Goal: Task Accomplishment & Management: Complete application form

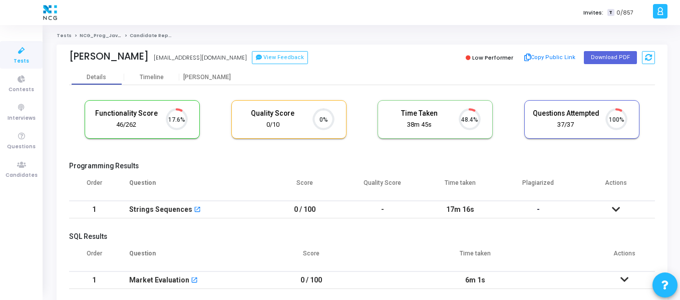
scroll to position [21, 26]
click at [20, 171] on span "Candidates" at bounding box center [22, 175] width 32 height 9
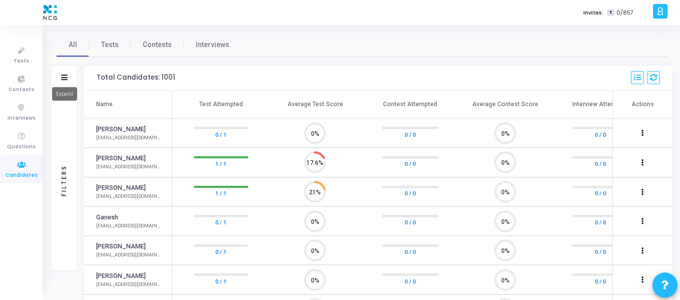
click at [66, 79] on icon at bounding box center [64, 78] width 7 height 6
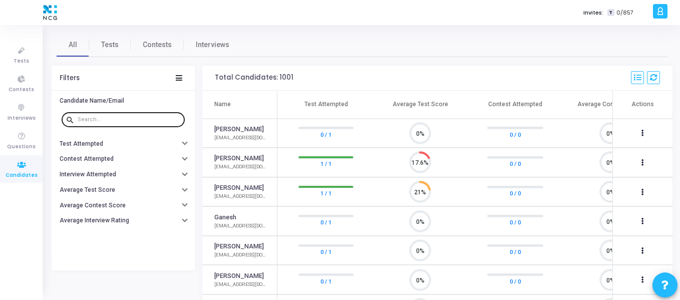
click at [106, 115] on div at bounding box center [129, 119] width 103 height 16
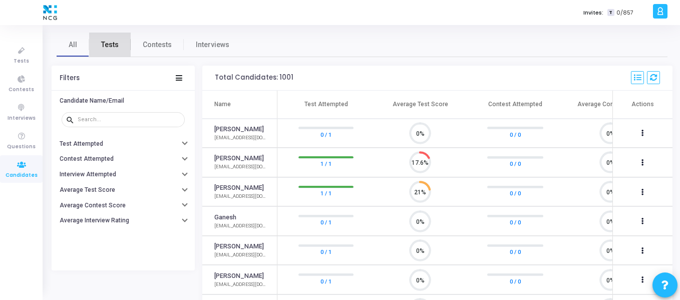
click at [116, 40] on span "Tests" at bounding box center [110, 45] width 18 height 11
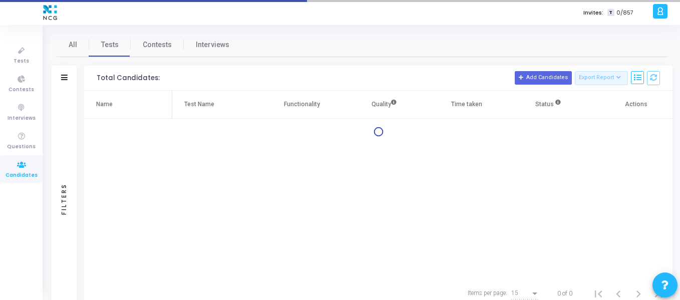
click at [62, 76] on icon at bounding box center [64, 78] width 7 height 6
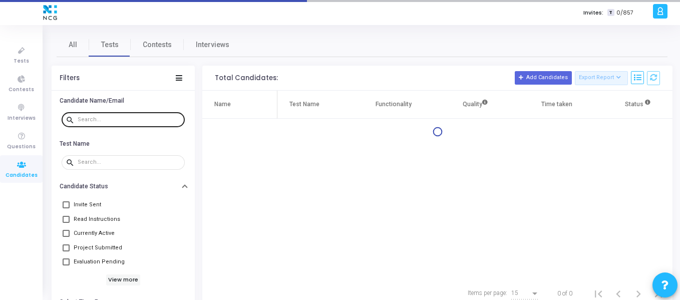
click at [106, 119] on input "text" at bounding box center [129, 120] width 103 height 6
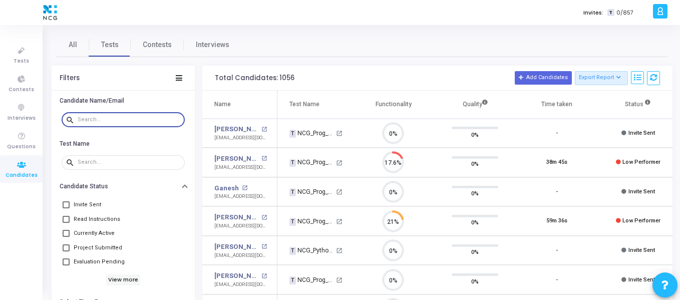
paste input "[EMAIL_ADDRESS][DOMAIN_NAME]"
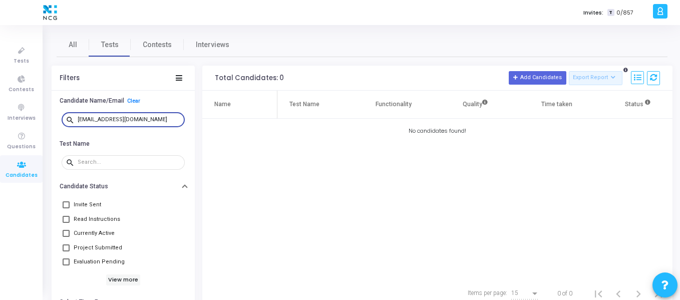
drag, startPoint x: 170, startPoint y: 120, endPoint x: 78, endPoint y: 120, distance: 92.2
click at [78, 120] on input "[EMAIL_ADDRESS][DOMAIN_NAME]" at bounding box center [129, 120] width 103 height 6
paste input "vishalvishnoi.mbd"
drag, startPoint x: 157, startPoint y: 120, endPoint x: 63, endPoint y: 115, distance: 94.8
click at [63, 115] on div "search [EMAIL_ADDRESS][DOMAIN_NAME]" at bounding box center [123, 119] width 123 height 16
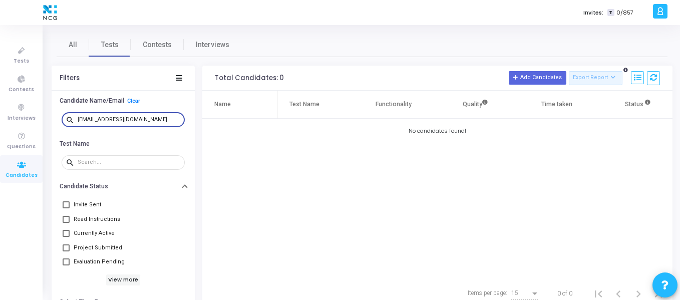
paste input "Ssahanabiradar97"
click at [88, 119] on input "[EMAIL_ADDRESS][DOMAIN_NAME]" at bounding box center [129, 120] width 103 height 6
type input "[EMAIL_ADDRESS][DOMAIN_NAME]"
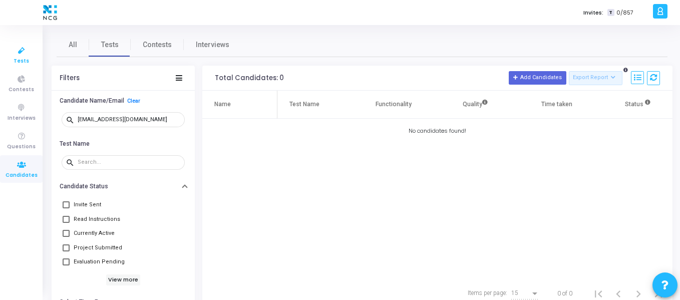
click at [19, 56] on icon at bounding box center [21, 51] width 21 height 13
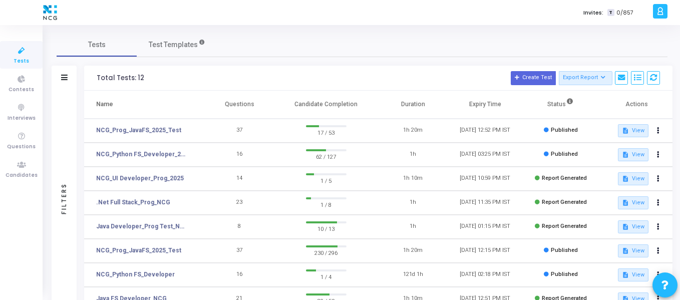
click at [60, 79] on div "Filters" at bounding box center [64, 78] width 25 height 25
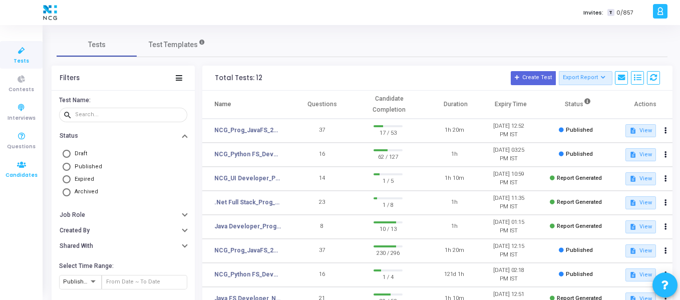
click at [20, 175] on span "Candidates" at bounding box center [22, 175] width 32 height 9
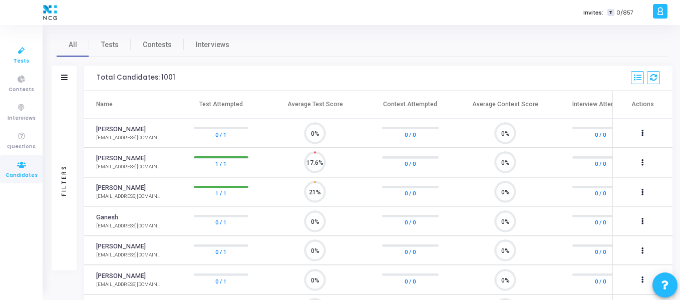
scroll to position [21, 26]
click at [18, 60] on span "Tests" at bounding box center [22, 61] width 16 height 9
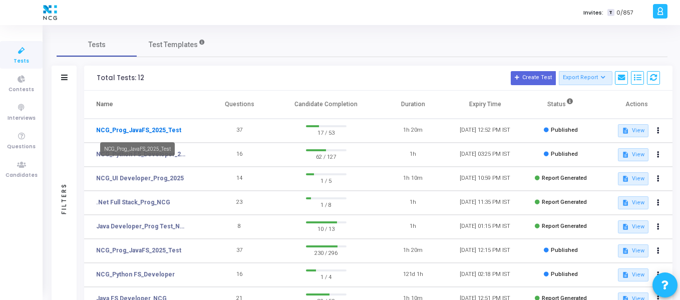
click at [160, 126] on link "NCG_Prog_JavaFS_2025_Test" at bounding box center [138, 130] width 85 height 9
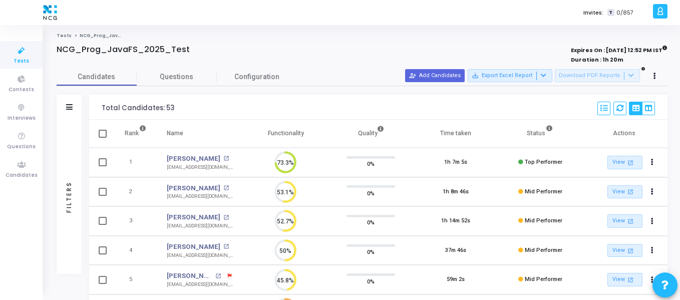
click at [442, 83] on div "Candidates Questions Configuration" at bounding box center [362, 77] width 611 height 18
click at [440, 76] on button "person_add_alt Add Candidates" at bounding box center [435, 75] width 60 height 13
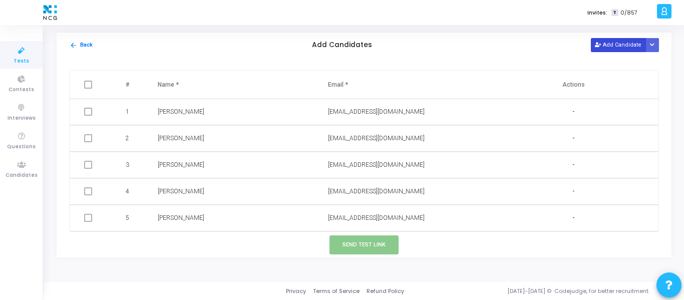
click at [628, 47] on button "Add Candidate" at bounding box center [618, 45] width 55 height 14
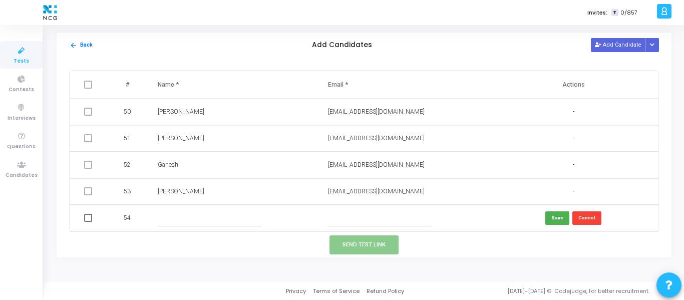
click at [182, 222] on input "text" at bounding box center [210, 218] width 104 height 17
paste input "[PERSON_NAME] [PERSON_NAME]"
type input "[PERSON_NAME] [PERSON_NAME]"
click at [366, 217] on input "text" at bounding box center [380, 218] width 104 height 17
paste input "[EMAIL_ADDRESS][DOMAIN_NAME]"
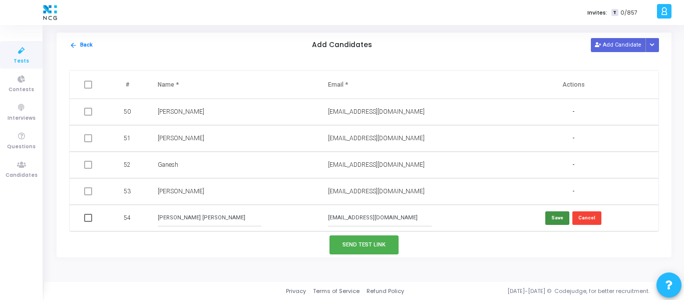
type input "[EMAIL_ADDRESS][DOMAIN_NAME]"
click at [554, 221] on button "Save" at bounding box center [557, 218] width 24 height 14
click at [624, 49] on button "Add Candidate" at bounding box center [618, 45] width 55 height 14
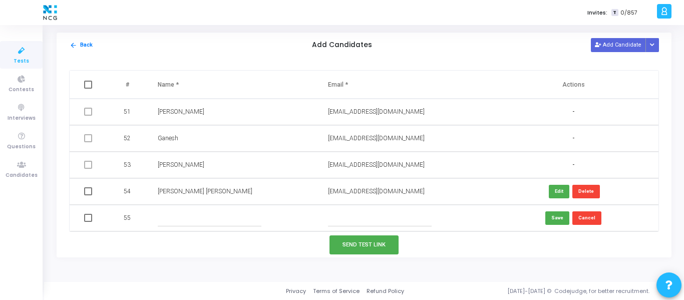
click at [184, 219] on input "text" at bounding box center [210, 218] width 104 height 17
paste input "Vishal V"
type input "Vishal V"
click at [358, 220] on input "text" at bounding box center [380, 218] width 104 height 17
paste input "[EMAIL_ADDRESS][DOMAIN_NAME]"
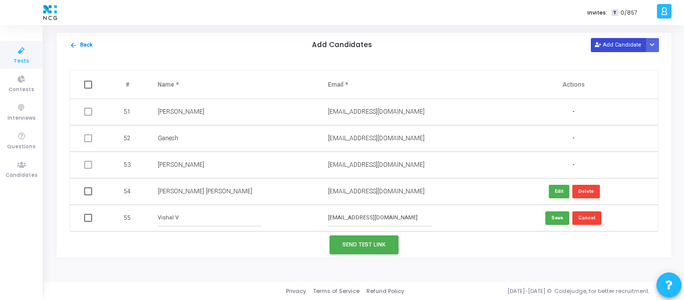
type input "[EMAIL_ADDRESS][DOMAIN_NAME]"
click at [627, 45] on button "Add Candidate" at bounding box center [618, 45] width 55 height 14
click at [618, 44] on button "Add Candidate" at bounding box center [618, 45] width 55 height 14
click at [617, 48] on button "Add Candidate" at bounding box center [618, 45] width 55 height 14
click at [610, 43] on button "Add Candidate" at bounding box center [618, 45] width 55 height 14
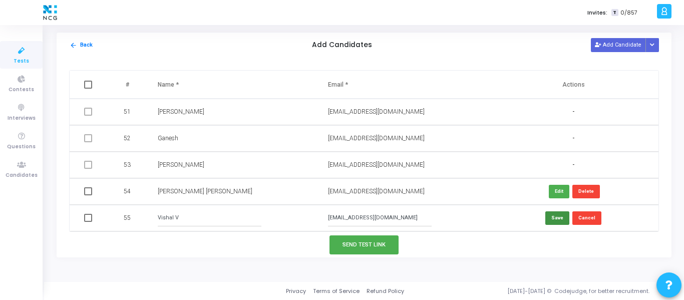
click at [563, 217] on button "Save" at bounding box center [557, 218] width 24 height 14
click at [618, 47] on button "Add Candidate" at bounding box center [618, 45] width 55 height 14
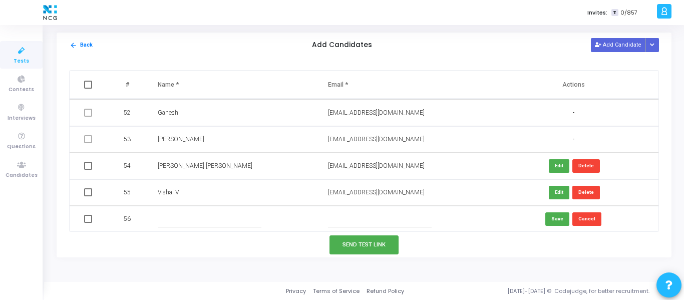
scroll to position [1354, 0]
click at [221, 222] on input "text" at bounding box center [210, 218] width 104 height 17
paste input "[PERSON_NAME]"
type input "[PERSON_NAME]"
click at [387, 216] on input "text" at bounding box center [380, 218] width 104 height 17
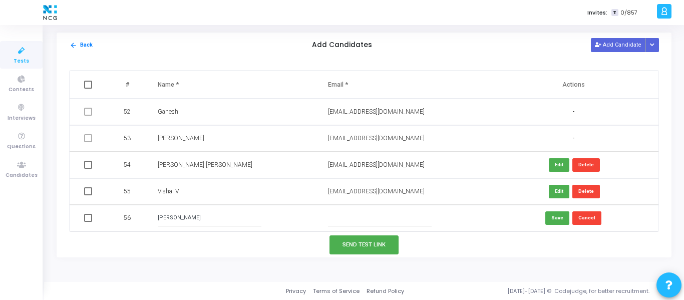
paste input "[EMAIL_ADDRESS][DOMAIN_NAME]"
type input "[EMAIL_ADDRESS][DOMAIN_NAME]"
click at [553, 223] on button "Save" at bounding box center [557, 218] width 24 height 14
click at [624, 43] on button "Add Candidate" at bounding box center [618, 45] width 55 height 14
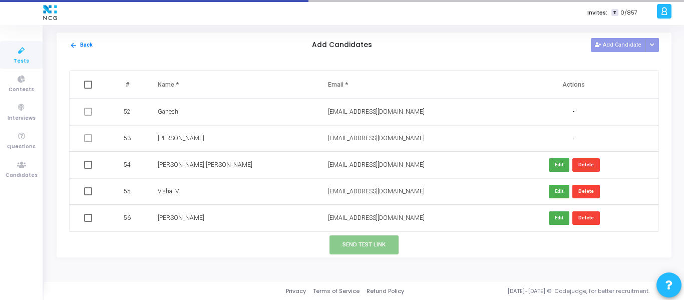
scroll to position [1380, 0]
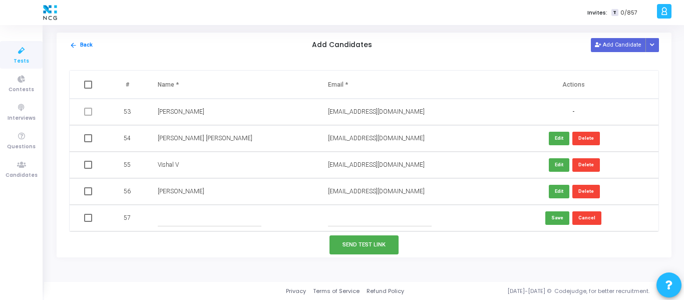
click at [202, 216] on input "text" at bounding box center [210, 218] width 104 height 17
paste input "[PERSON_NAME] [PERSON_NAME]"
type input "[PERSON_NAME] [PERSON_NAME]"
click at [362, 218] on input "text" at bounding box center [380, 218] width 104 height 17
paste input "[EMAIL_ADDRESS][DOMAIN_NAME]"
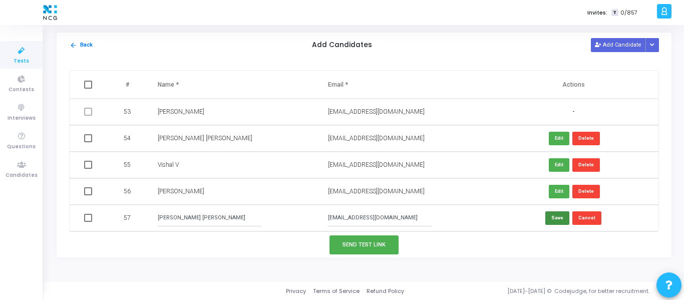
type input "[EMAIL_ADDRESS][DOMAIN_NAME]"
click at [555, 220] on button "Save" at bounding box center [557, 218] width 24 height 14
click at [642, 47] on button "Add Candidate" at bounding box center [618, 45] width 55 height 14
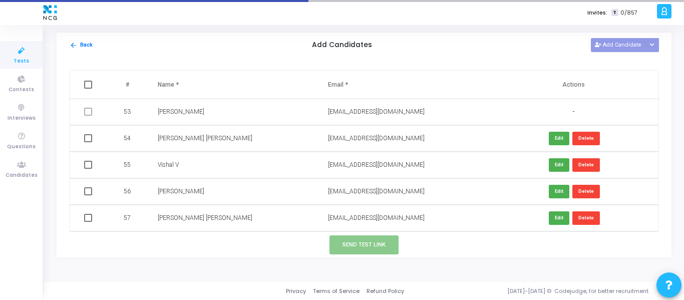
scroll to position [1407, 0]
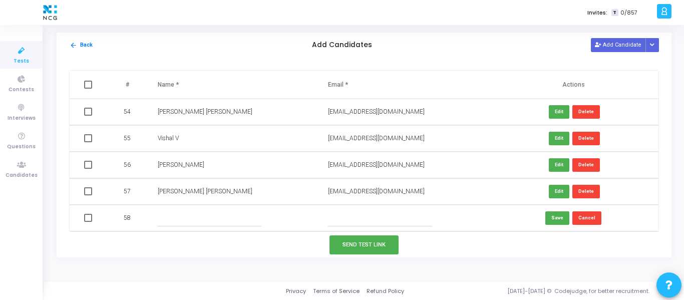
click at [218, 221] on input "text" at bounding box center [210, 218] width 104 height 17
paste input "[PERSON_NAME]"
type input "[PERSON_NAME]"
click at [352, 221] on input "text" at bounding box center [380, 218] width 104 height 17
paste input "[EMAIL_ADDRESS][DOMAIN_NAME]"
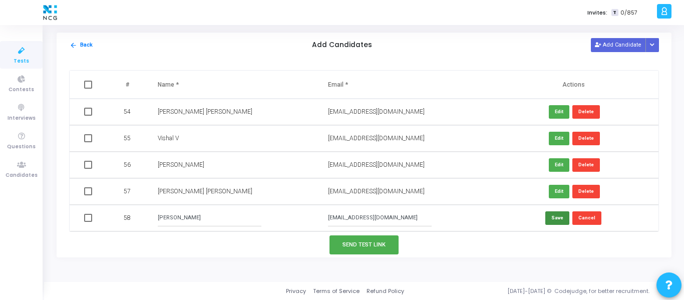
type input "[EMAIL_ADDRESS][DOMAIN_NAME]"
click at [551, 218] on button "Save" at bounding box center [557, 218] width 24 height 14
drag, startPoint x: 609, startPoint y: 50, endPoint x: 604, endPoint y: 53, distance: 5.4
click at [606, 52] on button "Add Candidate" at bounding box center [618, 45] width 55 height 14
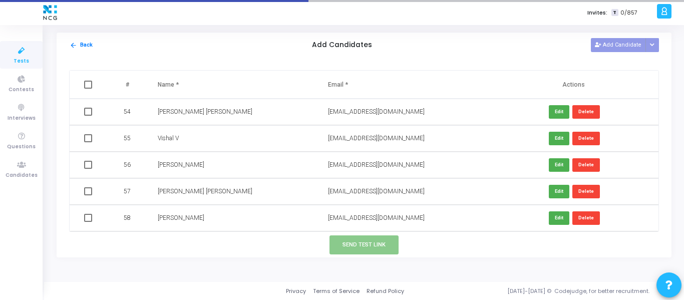
scroll to position [1433, 0]
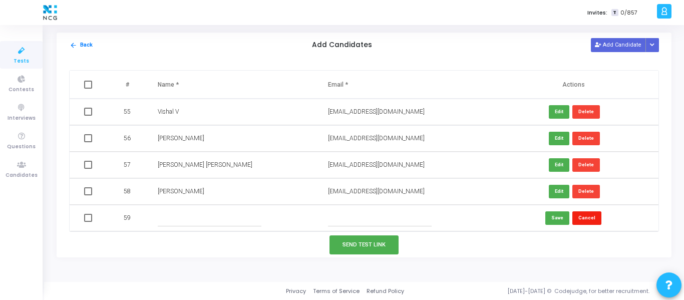
click at [588, 220] on button "Cancel" at bounding box center [586, 218] width 29 height 14
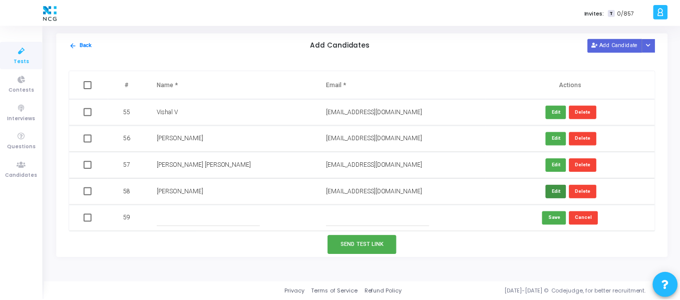
scroll to position [1407, 0]
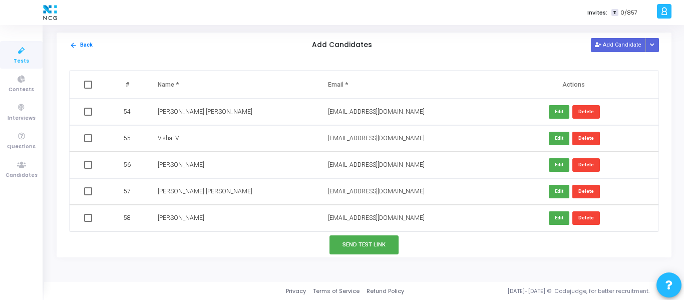
click at [88, 219] on span at bounding box center [88, 218] width 8 height 8
click at [88, 222] on input "checkbox" at bounding box center [88, 222] width 1 height 1
checkbox input "true"
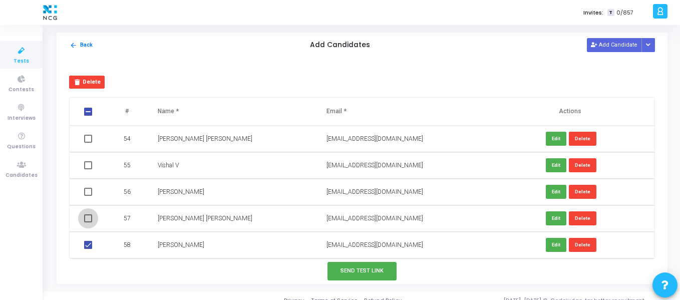
drag, startPoint x: 87, startPoint y: 217, endPoint x: 91, endPoint y: 196, distance: 21.5
click at [87, 217] on span at bounding box center [88, 218] width 8 height 8
click at [88, 222] on input "checkbox" at bounding box center [88, 222] width 1 height 1
checkbox input "true"
click at [91, 196] on td at bounding box center [89, 192] width 39 height 27
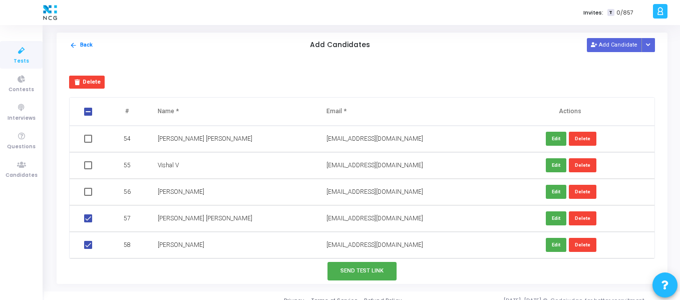
click at [86, 167] on span at bounding box center [88, 165] width 8 height 8
click at [88, 169] on input "checkbox" at bounding box center [88, 169] width 1 height 1
checkbox input "true"
click at [85, 135] on span at bounding box center [88, 139] width 8 height 8
click at [88, 143] on input "checkbox" at bounding box center [88, 143] width 1 height 1
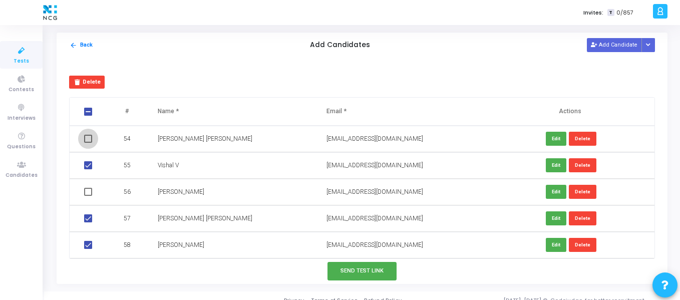
checkbox input "true"
click at [88, 194] on span at bounding box center [88, 192] width 8 height 8
click at [88, 196] on input "checkbox" at bounding box center [88, 196] width 1 height 1
checkbox input "true"
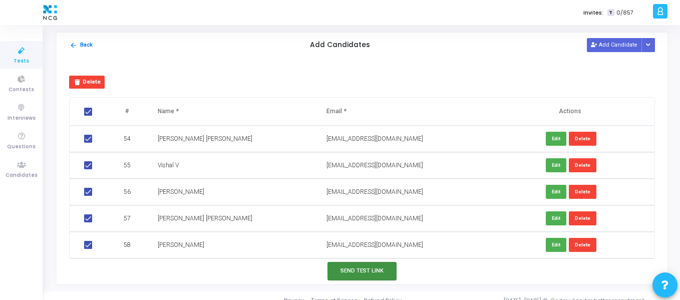
click at [374, 270] on button "Send Test Link" at bounding box center [362, 271] width 69 height 19
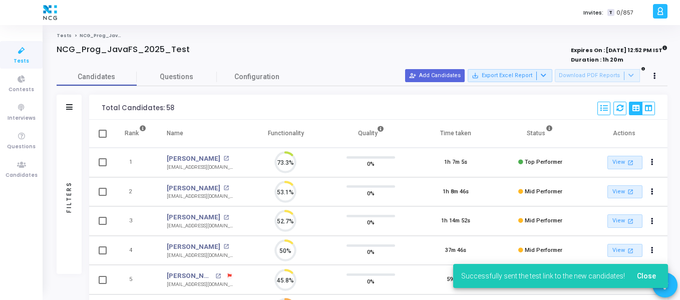
scroll to position [21, 26]
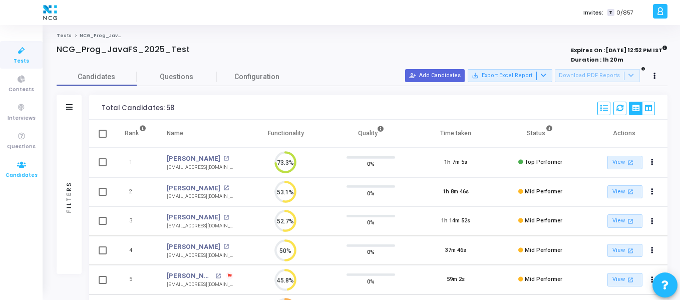
click at [21, 172] on span "Candidates" at bounding box center [22, 175] width 32 height 9
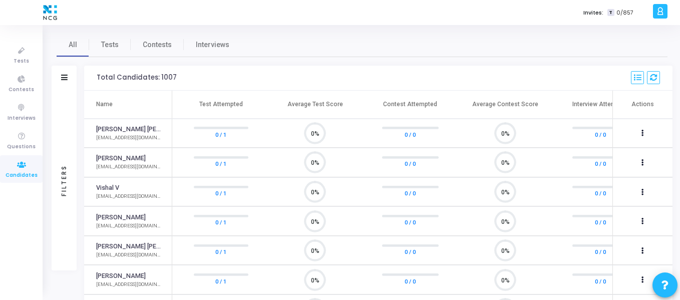
click at [60, 75] on div "Filters" at bounding box center [64, 78] width 25 height 25
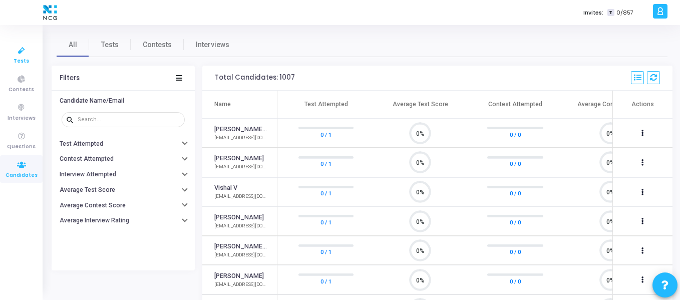
click at [23, 61] on span "Tests" at bounding box center [22, 61] width 16 height 9
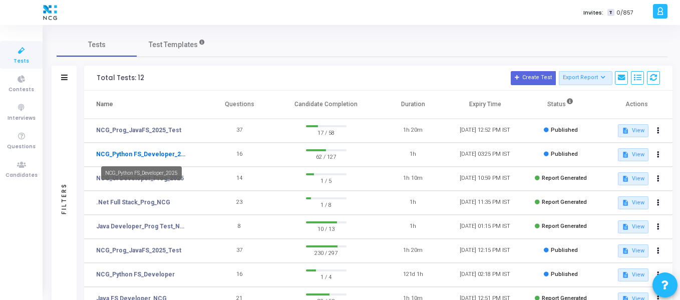
click at [178, 155] on link "NCG_Python FS_Developer_2025" at bounding box center [142, 154] width 92 height 9
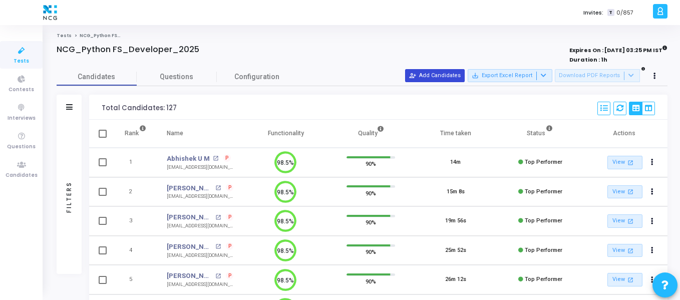
click at [425, 79] on button "person_add_alt Add Candidates" at bounding box center [435, 75] width 60 height 13
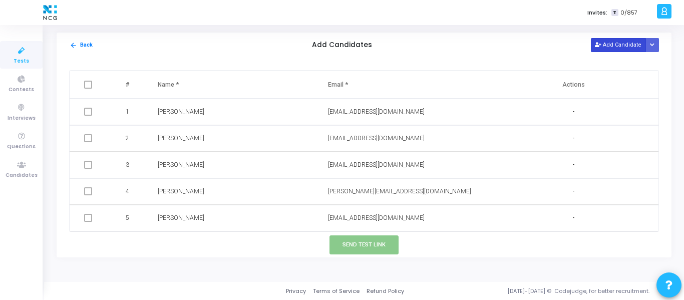
click at [624, 47] on button "Add Candidate" at bounding box center [618, 45] width 55 height 14
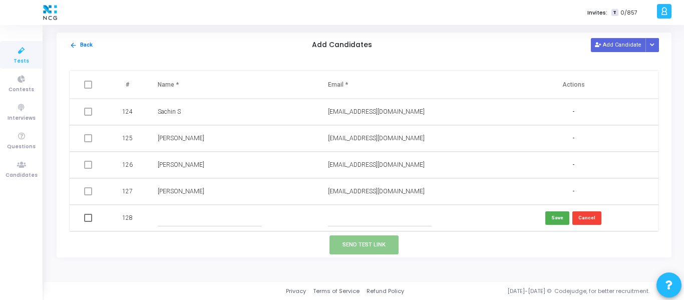
click at [188, 216] on input "text" at bounding box center [210, 218] width 104 height 17
paste input "HEMA [PERSON_NAME]"
type input "HEMA [PERSON_NAME]"
click at [366, 221] on input "text" at bounding box center [380, 218] width 104 height 17
paste input "[EMAIL_ADDRESS][DOMAIN_NAME]"
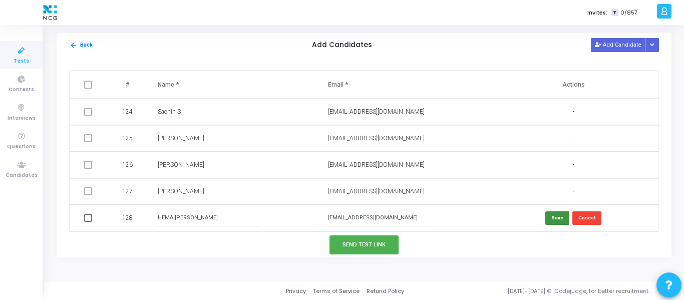
type input "[EMAIL_ADDRESS][DOMAIN_NAME]"
click at [560, 223] on button "Save" at bounding box center [557, 218] width 24 height 14
click at [610, 39] on button "Add Candidate" at bounding box center [618, 45] width 55 height 14
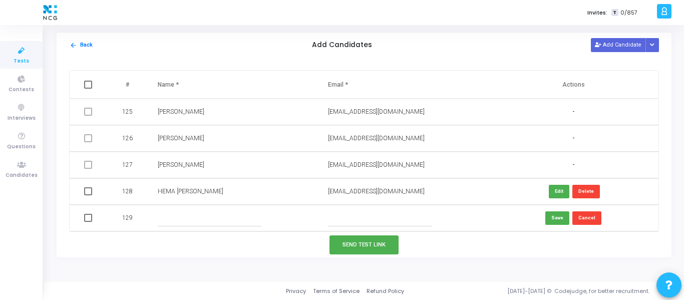
click at [191, 218] on input "text" at bounding box center [210, 218] width 104 height 17
paste input "Sagar SP"
type input "Sagar SP"
click at [360, 221] on input "text" at bounding box center [380, 218] width 104 height 17
paste input "[EMAIL_ADDRESS][DOMAIN_NAME]"
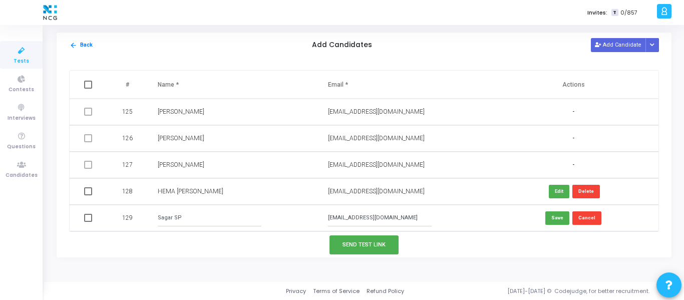
click at [360, 222] on input "[EMAIL_ADDRESS][DOMAIN_NAME]" at bounding box center [380, 218] width 104 height 17
type input "[EMAIL_ADDRESS][DOMAIN_NAME]"
click at [548, 219] on button "Save" at bounding box center [557, 218] width 24 height 14
click at [608, 44] on button "Add Candidate" at bounding box center [618, 45] width 55 height 14
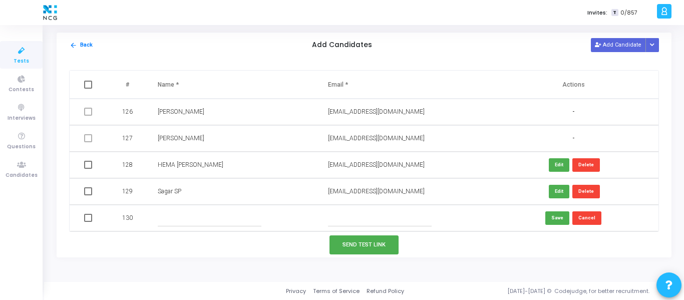
click at [187, 220] on input "text" at bounding box center [210, 218] width 104 height 17
paste input "[PERSON_NAME]"
type input "[PERSON_NAME]"
click at [385, 216] on input "text" at bounding box center [380, 218] width 104 height 17
paste input "[EMAIL_ADDRESS][DOMAIN_NAME]"
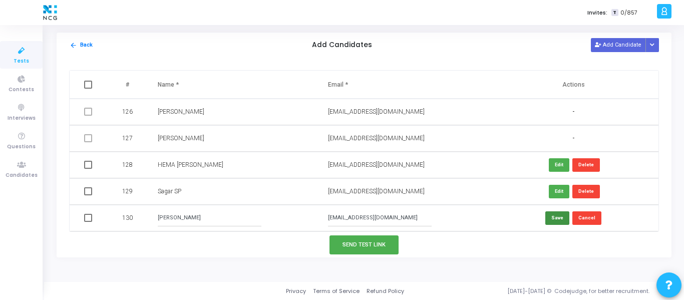
type input "[EMAIL_ADDRESS][DOMAIN_NAME]"
click at [552, 218] on button "Save" at bounding box center [557, 218] width 24 height 14
click at [86, 168] on span at bounding box center [88, 165] width 8 height 8
click at [88, 169] on input "checkbox" at bounding box center [88, 169] width 1 height 1
checkbox input "true"
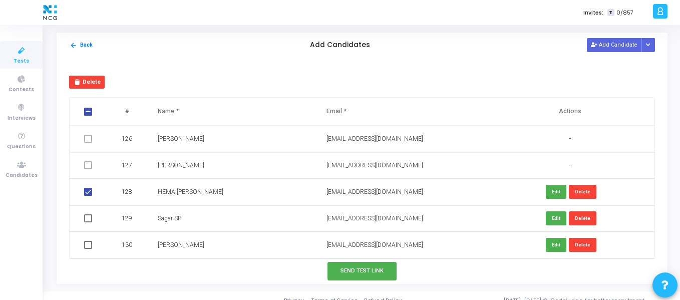
click at [88, 213] on td at bounding box center [89, 218] width 39 height 27
click at [88, 220] on span at bounding box center [88, 218] width 8 height 8
click at [88, 222] on input "checkbox" at bounding box center [88, 222] width 1 height 1
checkbox input "true"
click at [89, 245] on span at bounding box center [88, 245] width 8 height 8
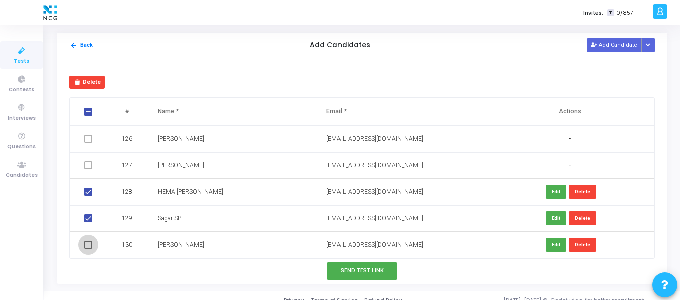
click at [88, 249] on input "checkbox" at bounding box center [88, 249] width 1 height 1
checkbox input "true"
click at [388, 272] on button "Send Test Link" at bounding box center [362, 271] width 69 height 19
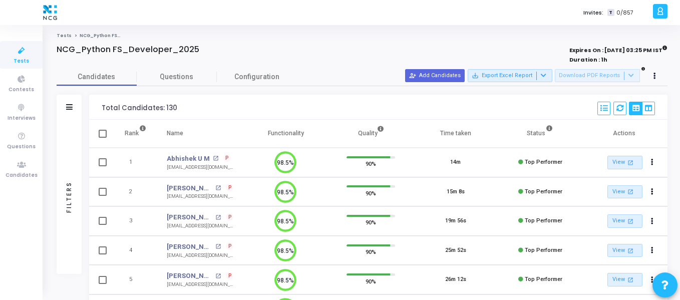
scroll to position [5, 5]
click at [16, 172] on span "Candidates" at bounding box center [22, 175] width 32 height 9
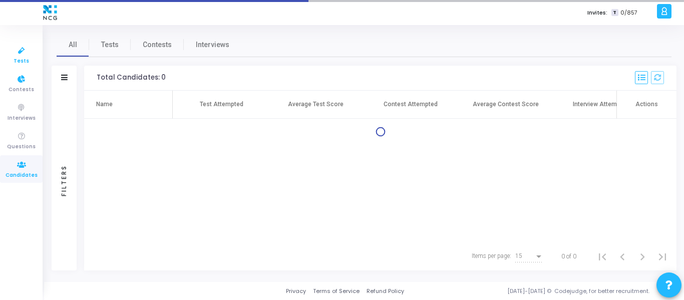
click at [20, 55] on icon at bounding box center [21, 51] width 21 height 13
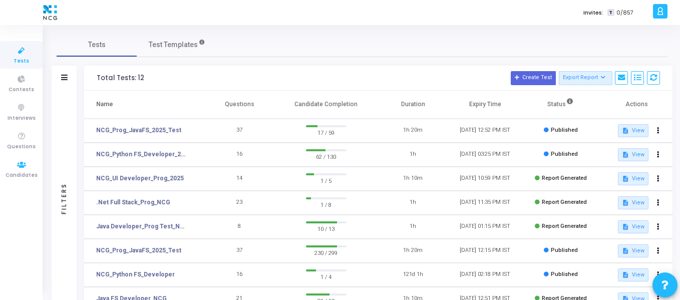
click at [22, 155] on ul "Tests Contests Interviews Questions Candidates" at bounding box center [21, 163] width 43 height 260
click at [24, 167] on icon at bounding box center [21, 165] width 21 height 13
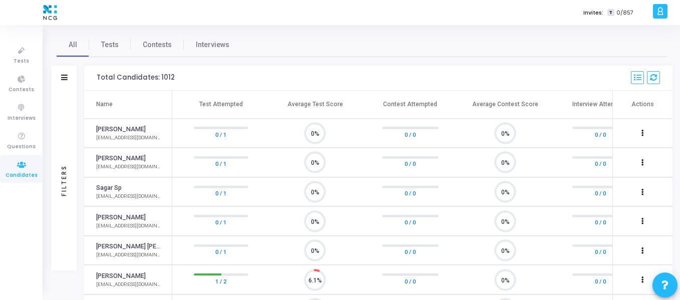
scroll to position [21, 26]
click at [63, 81] on mat-tooltip-component "Expand" at bounding box center [64, 94] width 39 height 28
click at [63, 77] on icon at bounding box center [64, 78] width 7 height 6
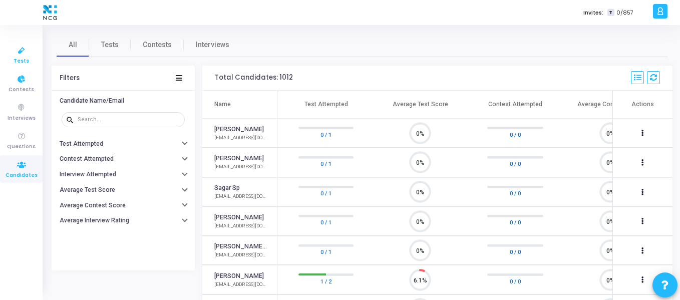
click at [14, 54] on icon at bounding box center [21, 51] width 21 height 13
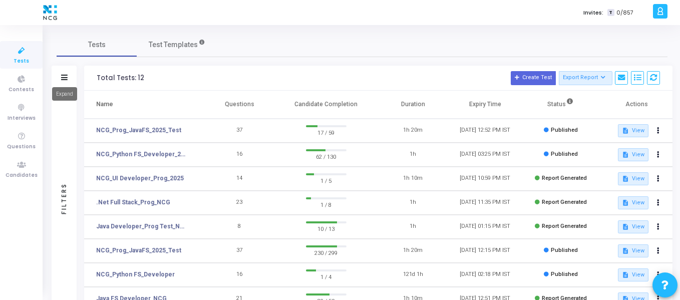
click at [64, 80] on icon at bounding box center [64, 78] width 7 height 6
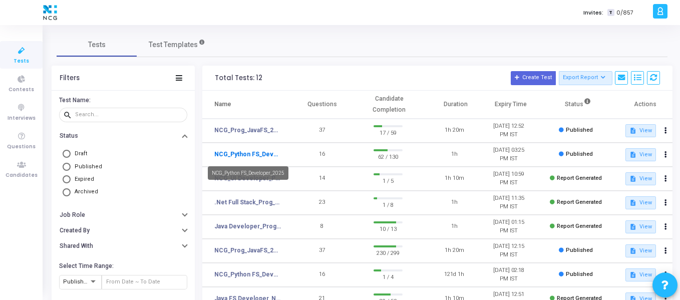
click at [254, 154] on link "NCG_Python FS_Developer_2025" at bounding box center [247, 154] width 67 height 9
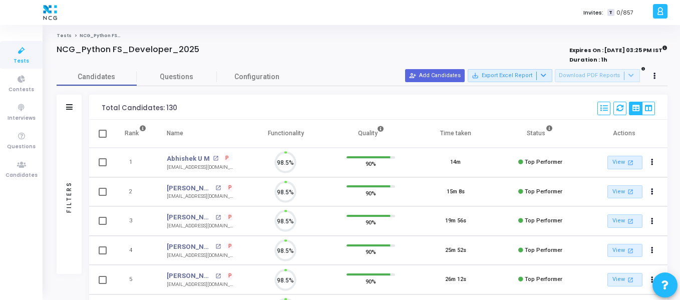
scroll to position [21, 26]
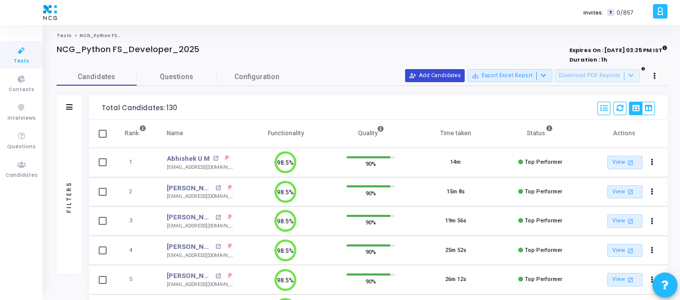
click at [456, 73] on button "person_add_alt Add Candidates" at bounding box center [435, 75] width 60 height 13
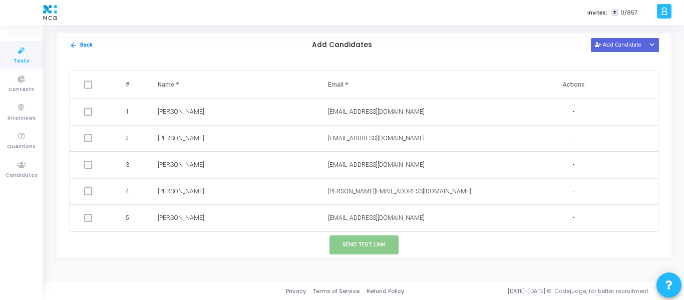
drag, startPoint x: 618, startPoint y: 41, endPoint x: 480, endPoint y: 137, distance: 167.6
click at [618, 40] on button "Add Candidate" at bounding box center [618, 45] width 55 height 14
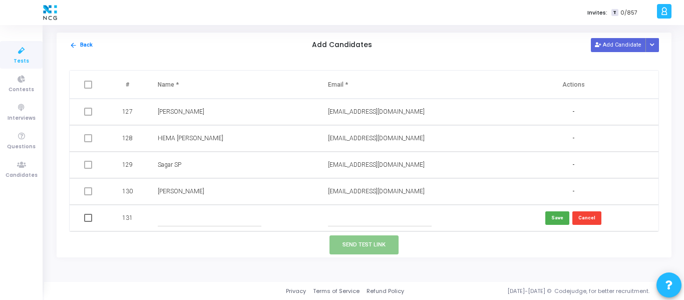
click at [194, 220] on input "text" at bounding box center [210, 218] width 104 height 17
paste input "Veni G"
type input "Veni G"
click at [351, 216] on input "text" at bounding box center [380, 218] width 104 height 17
paste input "[EMAIL_ADDRESS][DOMAIN_NAME]"
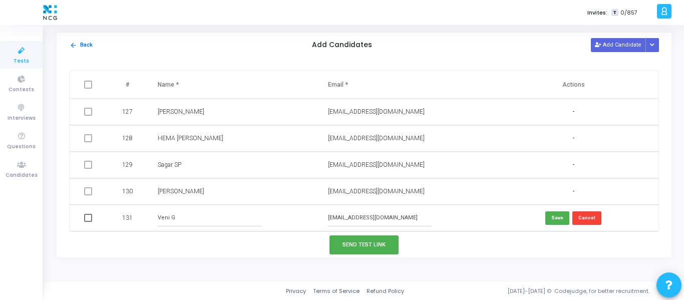
type input "[EMAIL_ADDRESS][DOMAIN_NAME]"
click at [87, 221] on span at bounding box center [88, 218] width 8 height 8
click at [88, 222] on input "checkbox" at bounding box center [88, 222] width 1 height 1
checkbox input "true"
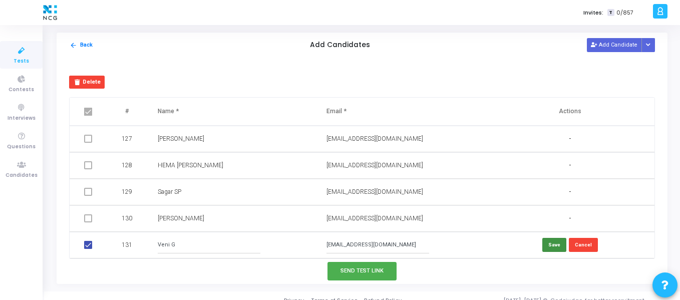
click at [550, 246] on button "Save" at bounding box center [554, 245] width 24 height 14
click at [596, 46] on icon at bounding box center [594, 46] width 6 height 6
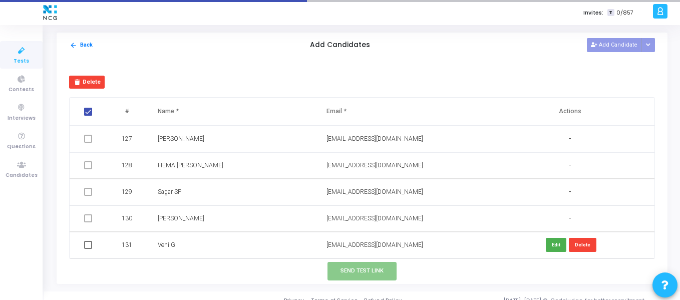
checkbox input "false"
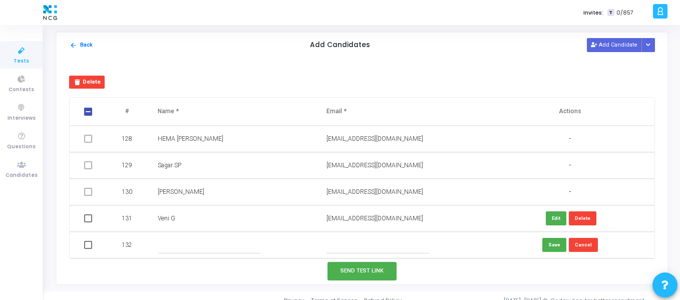
click at [187, 248] on input "text" at bounding box center [209, 245] width 103 height 17
paste input "BSreenivasulu"
type input "BSreenivasulu"
click at [344, 249] on input "text" at bounding box center [378, 245] width 103 height 17
paste input "[EMAIL_ADDRESS][DOMAIN_NAME]"
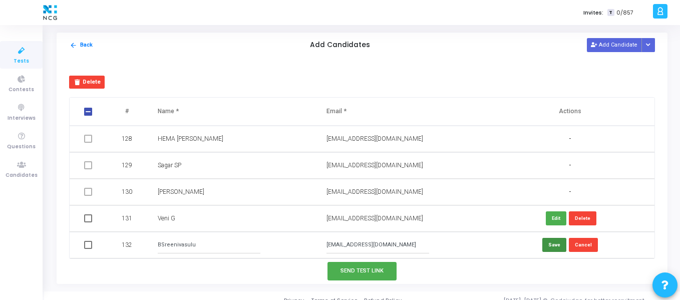
type input "[EMAIL_ADDRESS][DOMAIN_NAME]"
click at [546, 242] on button "Save" at bounding box center [554, 245] width 24 height 14
click at [89, 219] on span at bounding box center [88, 218] width 8 height 8
click at [88, 222] on input "checkbox" at bounding box center [88, 222] width 1 height 1
checkbox input "true"
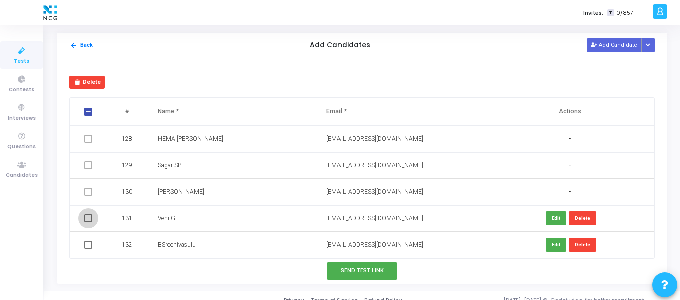
checkbox input "true"
click at [86, 243] on span at bounding box center [88, 245] width 8 height 8
click at [88, 249] on input "checkbox" at bounding box center [88, 249] width 1 height 1
checkbox input "true"
checkbox input "false"
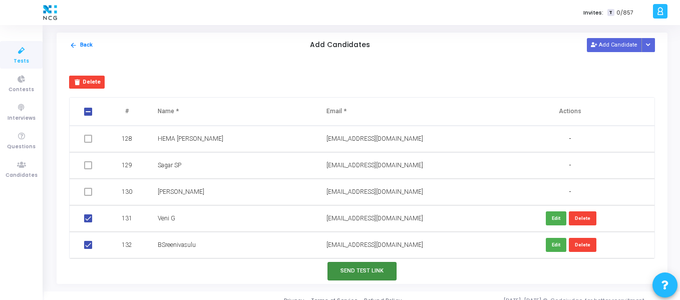
click at [377, 276] on button "Send Test Link" at bounding box center [362, 271] width 69 height 19
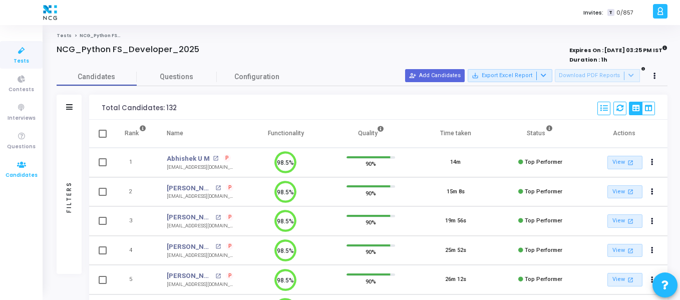
click at [30, 176] on span "Candidates" at bounding box center [22, 175] width 32 height 9
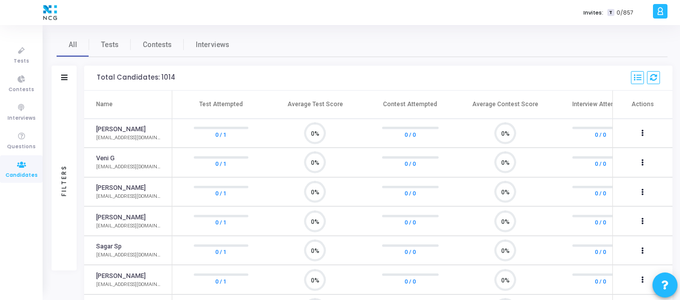
scroll to position [21, 26]
click at [62, 75] on icon at bounding box center [64, 78] width 7 height 6
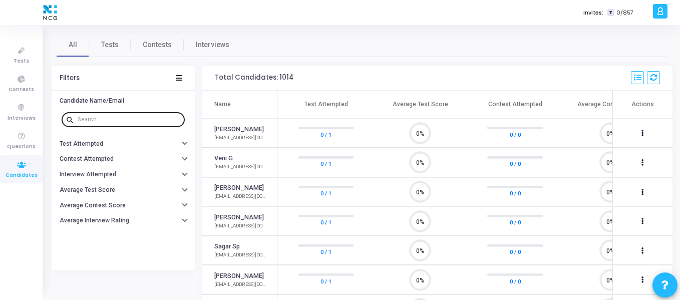
click at [109, 119] on input "text" at bounding box center [129, 120] width 103 height 6
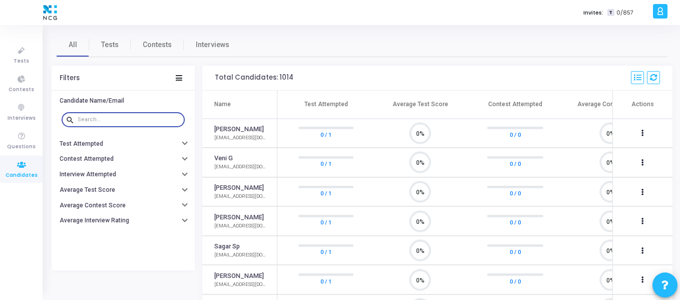
paste input "[EMAIL_ADDRESS][DOMAIN_NAME]"
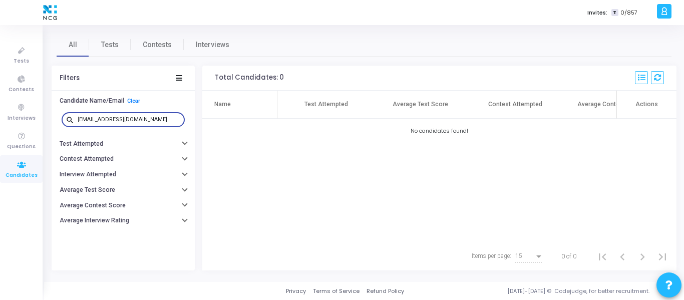
drag, startPoint x: 155, startPoint y: 120, endPoint x: 78, endPoint y: 121, distance: 77.6
click at [78, 121] on input "[EMAIL_ADDRESS][DOMAIN_NAME]" at bounding box center [129, 120] width 103 height 6
paste input "mail2abhijit9"
type input "[EMAIL_ADDRESS][DOMAIN_NAME]"
click at [107, 44] on span "Tests" at bounding box center [110, 45] width 18 height 11
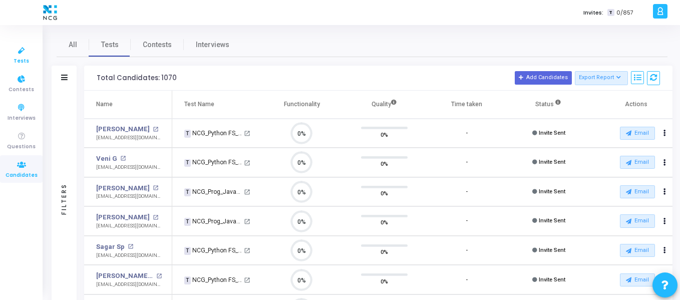
click at [22, 60] on span "Tests" at bounding box center [22, 61] width 16 height 9
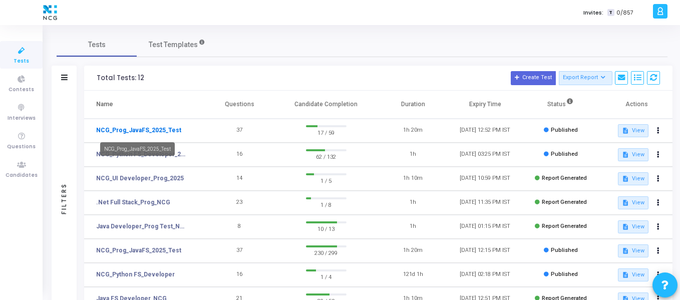
click at [148, 133] on link "NCG_Prog_JavaFS_2025_Test" at bounding box center [138, 130] width 85 height 9
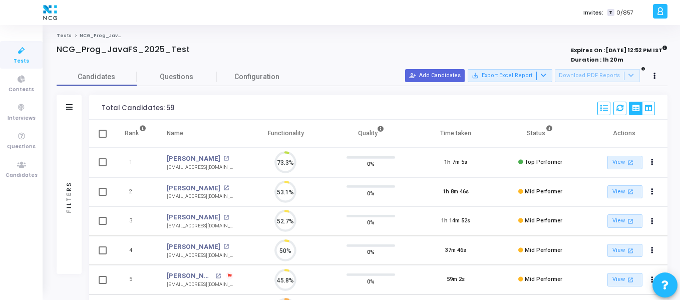
scroll to position [21, 26]
click at [440, 69] on div "person_add_alt Add Candidates save_alt Export Excel Report Download PDF Reports" at bounding box center [533, 76] width 256 height 14
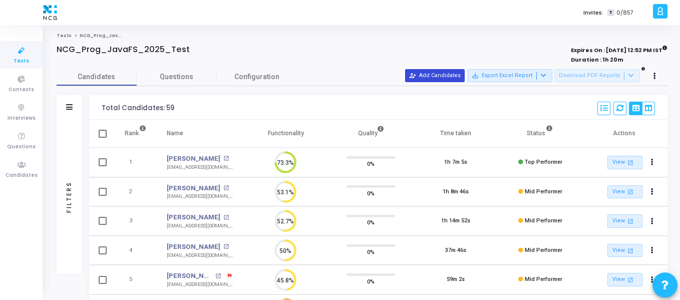
click at [436, 74] on button "person_add_alt Add Candidates" at bounding box center [435, 75] width 60 height 13
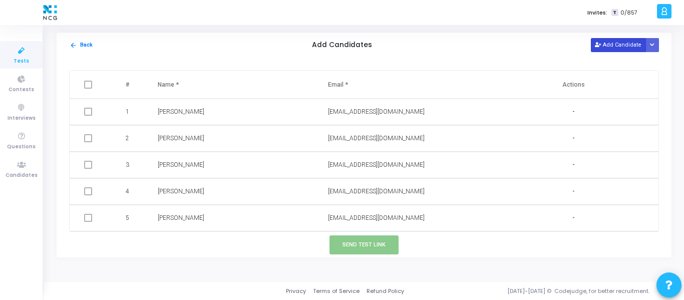
click at [608, 42] on button "Add Candidate" at bounding box center [618, 45] width 55 height 14
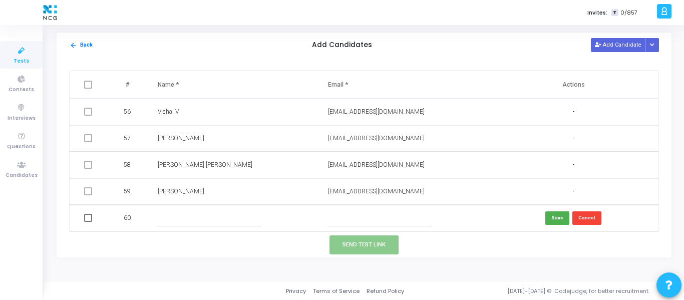
click at [190, 217] on input "text" at bounding box center [210, 218] width 104 height 17
paste input "[PERSON_NAME]"
type input "[PERSON_NAME]"
click at [346, 212] on input "text" at bounding box center [380, 218] width 104 height 17
paste input "[EMAIL_ADDRESS][DOMAIN_NAME]"
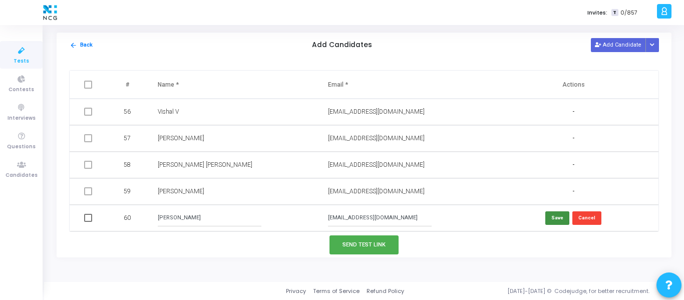
type input "[EMAIL_ADDRESS][DOMAIN_NAME]"
click at [557, 215] on button "Save" at bounding box center [557, 218] width 24 height 14
click at [619, 43] on button "Add Candidate" at bounding box center [618, 45] width 55 height 14
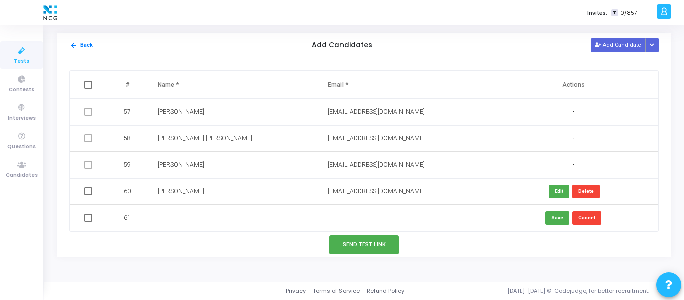
click at [192, 213] on input "text" at bounding box center [210, 218] width 104 height 17
paste input "[PERSON_NAME]"
type input "[PERSON_NAME]"
click at [349, 217] on input "text" at bounding box center [380, 218] width 104 height 17
paste input "[EMAIL_ADDRESS][DOMAIN_NAME]"
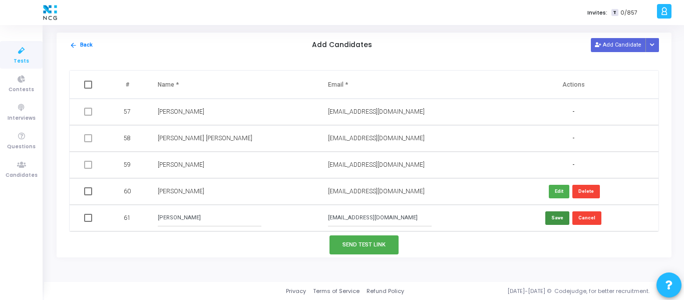
type input "[EMAIL_ADDRESS][DOMAIN_NAME]"
click at [547, 223] on button "Save" at bounding box center [557, 218] width 24 height 14
click at [598, 42] on button "Add Candidate" at bounding box center [618, 45] width 55 height 14
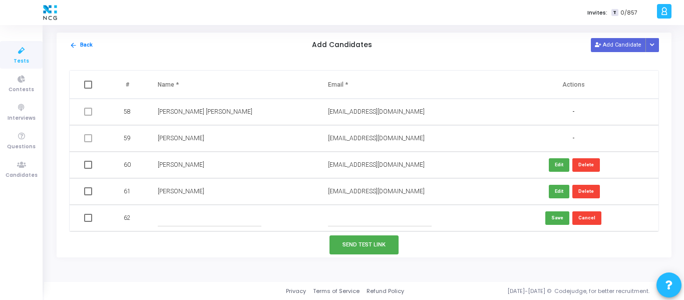
click at [193, 217] on input "text" at bounding box center [210, 218] width 104 height 17
paste input "[PERSON_NAME]"
type input "[PERSON_NAME]"
click at [360, 219] on input "text" at bounding box center [380, 218] width 104 height 17
paste input "[EMAIL_ADDRESS][DOMAIN_NAME]"
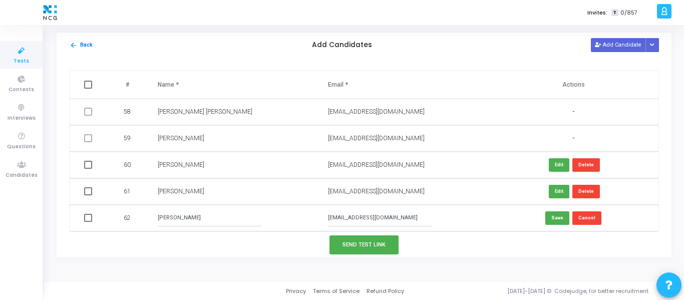
type input "[EMAIL_ADDRESS][DOMAIN_NAME]"
click at [554, 222] on button "Save" at bounding box center [557, 218] width 24 height 14
click at [630, 49] on button "Add Candidate" at bounding box center [618, 45] width 55 height 14
click at [212, 216] on input "text" at bounding box center [210, 218] width 104 height 17
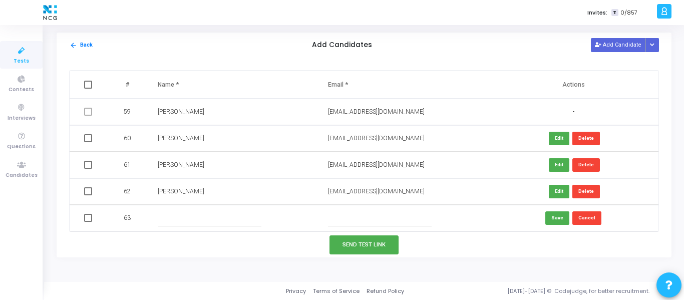
paste input "[PERSON_NAME]"
type input "[PERSON_NAME]"
click at [357, 220] on input "text" at bounding box center [380, 218] width 104 height 17
paste input "[EMAIL_ADDRESS][DOMAIN_NAME]"
type input "[EMAIL_ADDRESS][DOMAIN_NAME]"
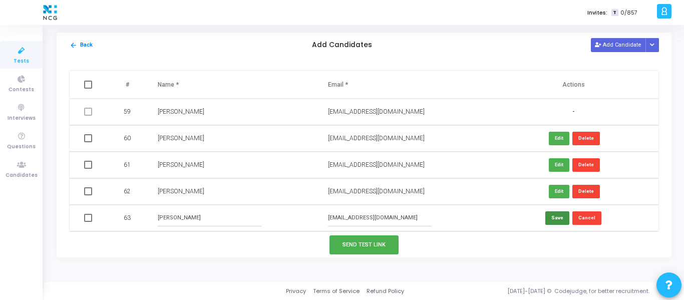
click at [551, 219] on button "Save" at bounding box center [557, 218] width 24 height 14
click at [618, 46] on button "Add Candidate" at bounding box center [618, 45] width 55 height 14
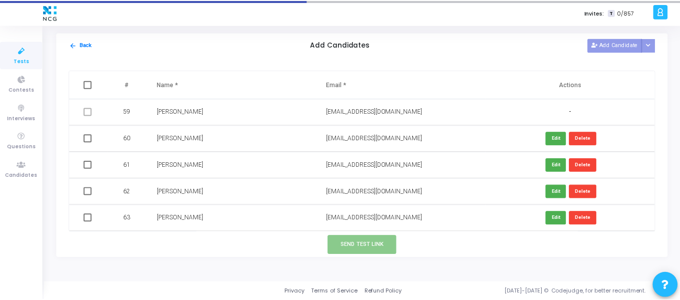
scroll to position [1566, 0]
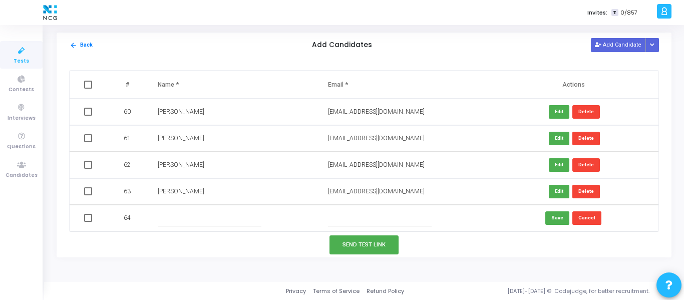
click at [189, 217] on input "text" at bounding box center [210, 218] width 104 height 17
paste input "[PERSON_NAME]"
type input "[PERSON_NAME]"
click at [348, 221] on input "text" at bounding box center [380, 218] width 104 height 17
paste input "[EMAIL_ADDRESS][DOMAIN_NAME]"
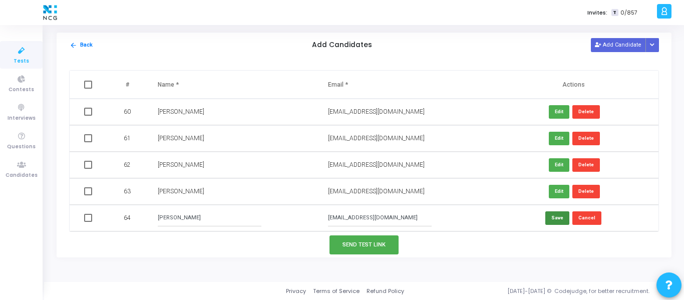
type input "[EMAIL_ADDRESS][DOMAIN_NAME]"
click at [553, 217] on button "Save" at bounding box center [557, 218] width 24 height 14
click at [88, 115] on span at bounding box center [88, 112] width 8 height 8
click at [88, 116] on input "checkbox" at bounding box center [88, 116] width 1 height 1
checkbox input "true"
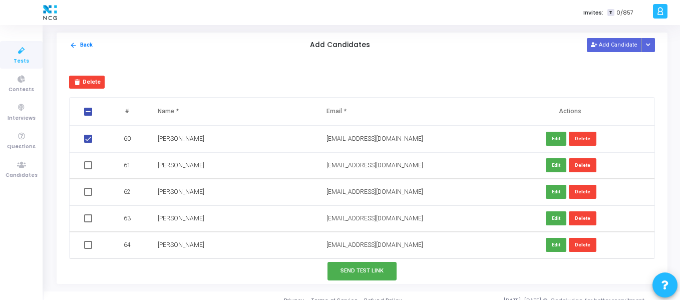
click at [88, 168] on span at bounding box center [88, 165] width 8 height 8
click at [88, 169] on input "checkbox" at bounding box center [88, 169] width 1 height 1
checkbox input "true"
click at [86, 184] on td at bounding box center [89, 192] width 39 height 27
click at [92, 190] on span at bounding box center [88, 192] width 8 height 8
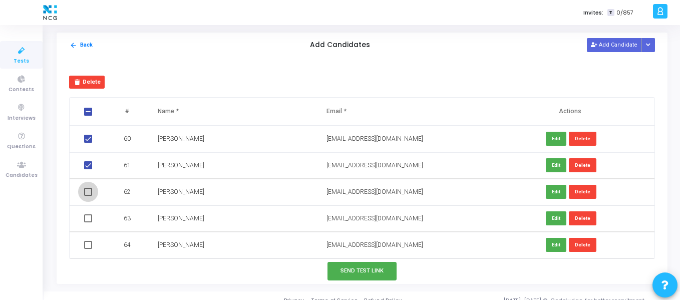
click at [88, 196] on input "checkbox" at bounding box center [88, 196] width 1 height 1
checkbox input "true"
click at [87, 222] on span at bounding box center [88, 218] width 8 height 8
click at [88, 222] on input "checkbox" at bounding box center [88, 222] width 1 height 1
checkbox input "true"
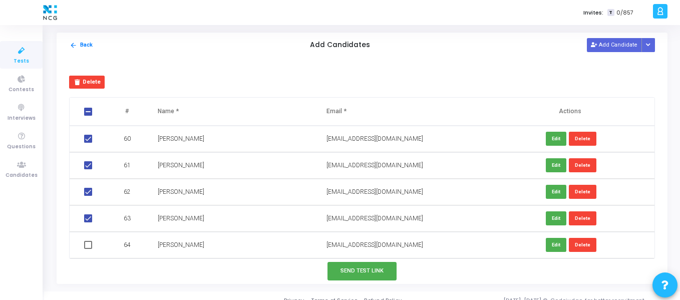
click at [86, 241] on span at bounding box center [88, 245] width 8 height 8
click at [88, 249] on input "checkbox" at bounding box center [88, 249] width 1 height 1
checkbox input "true"
click at [372, 275] on button "Send Test Link" at bounding box center [362, 271] width 69 height 19
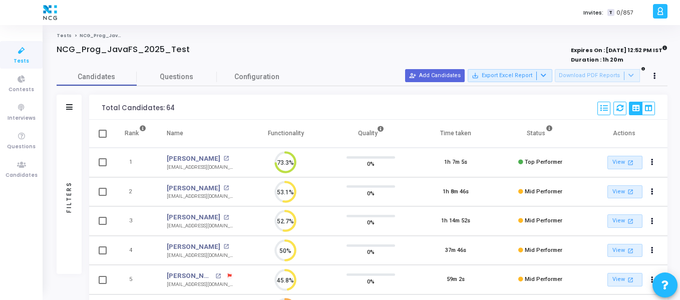
scroll to position [5, 5]
